Goal: Transaction & Acquisition: Purchase product/service

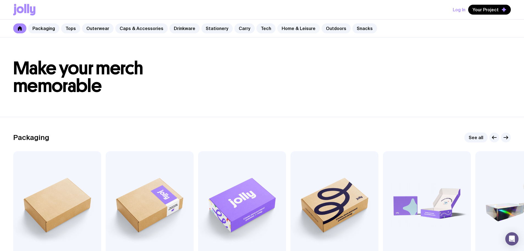
click at [291, 29] on link "Home & Leisure" at bounding box center [298, 28] width 43 height 10
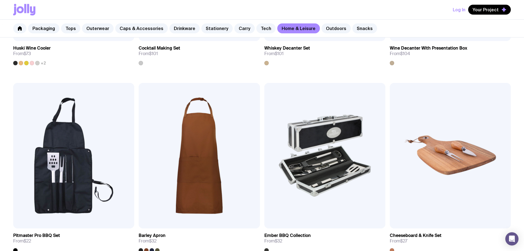
scroll to position [468, 0]
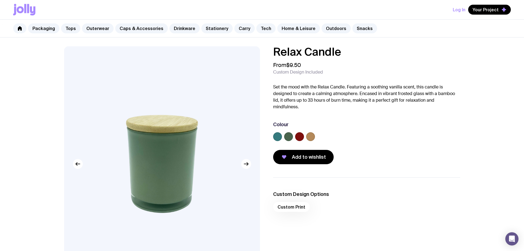
click at [275, 138] on label at bounding box center [277, 136] width 9 height 9
click at [0, 0] on input "radio" at bounding box center [0, 0] width 0 height 0
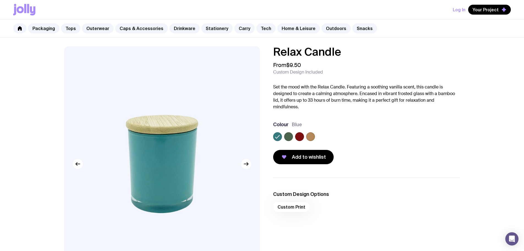
click at [291, 137] on label at bounding box center [288, 136] width 9 height 9
click at [0, 0] on input "radio" at bounding box center [0, 0] width 0 height 0
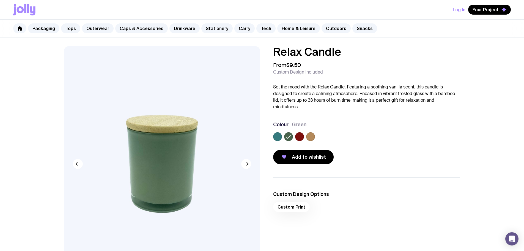
click at [299, 137] on label at bounding box center [299, 136] width 9 height 9
click at [0, 0] on input "radio" at bounding box center [0, 0] width 0 height 0
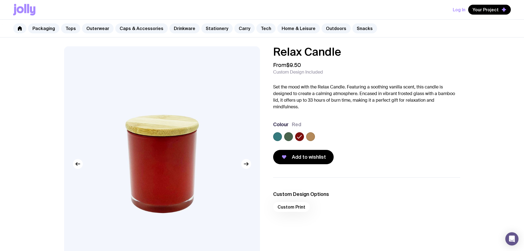
click at [308, 137] on label at bounding box center [310, 136] width 9 height 9
click at [0, 0] on input "radio" at bounding box center [0, 0] width 0 height 0
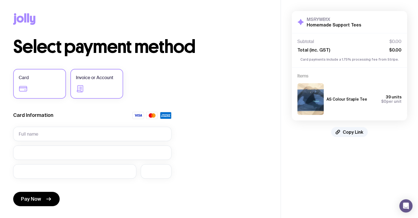
click at [98, 79] on span "Invoice or Account" at bounding box center [94, 77] width 37 height 7
click at [0, 0] on input "Invoice or Account" at bounding box center [0, 0] width 0 height 0
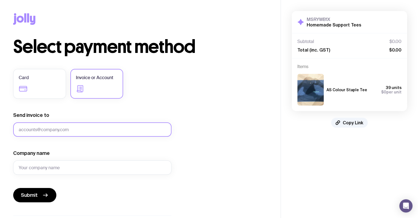
click at [45, 131] on input "Send invoice to" at bounding box center [92, 129] width 158 height 14
type input "conor@sendjolly.com.au"
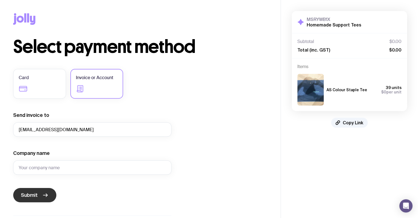
click at [37, 190] on button "Submit" at bounding box center [34, 195] width 43 height 14
click at [46, 169] on input "Company name" at bounding box center [92, 167] width 158 height 14
type input "Jolly"
click at [43, 189] on button "Submit" at bounding box center [34, 195] width 43 height 14
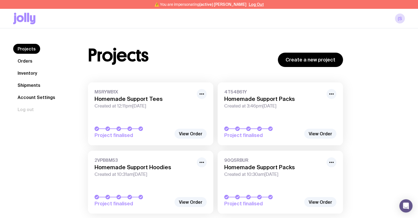
click at [33, 86] on link "Shipments" at bounding box center [29, 85] width 32 height 10
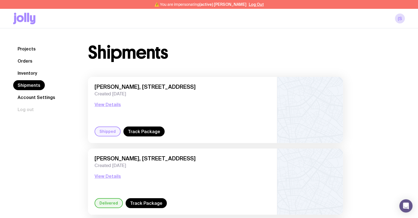
click at [33, 73] on link "Inventory" at bounding box center [27, 73] width 28 height 10
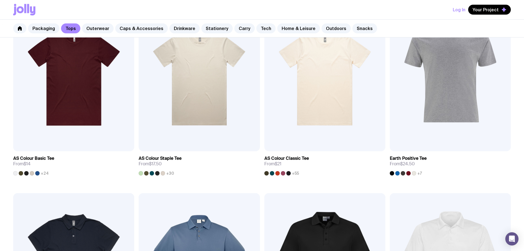
scroll to position [165, 0]
